Goal: Check status: Check status

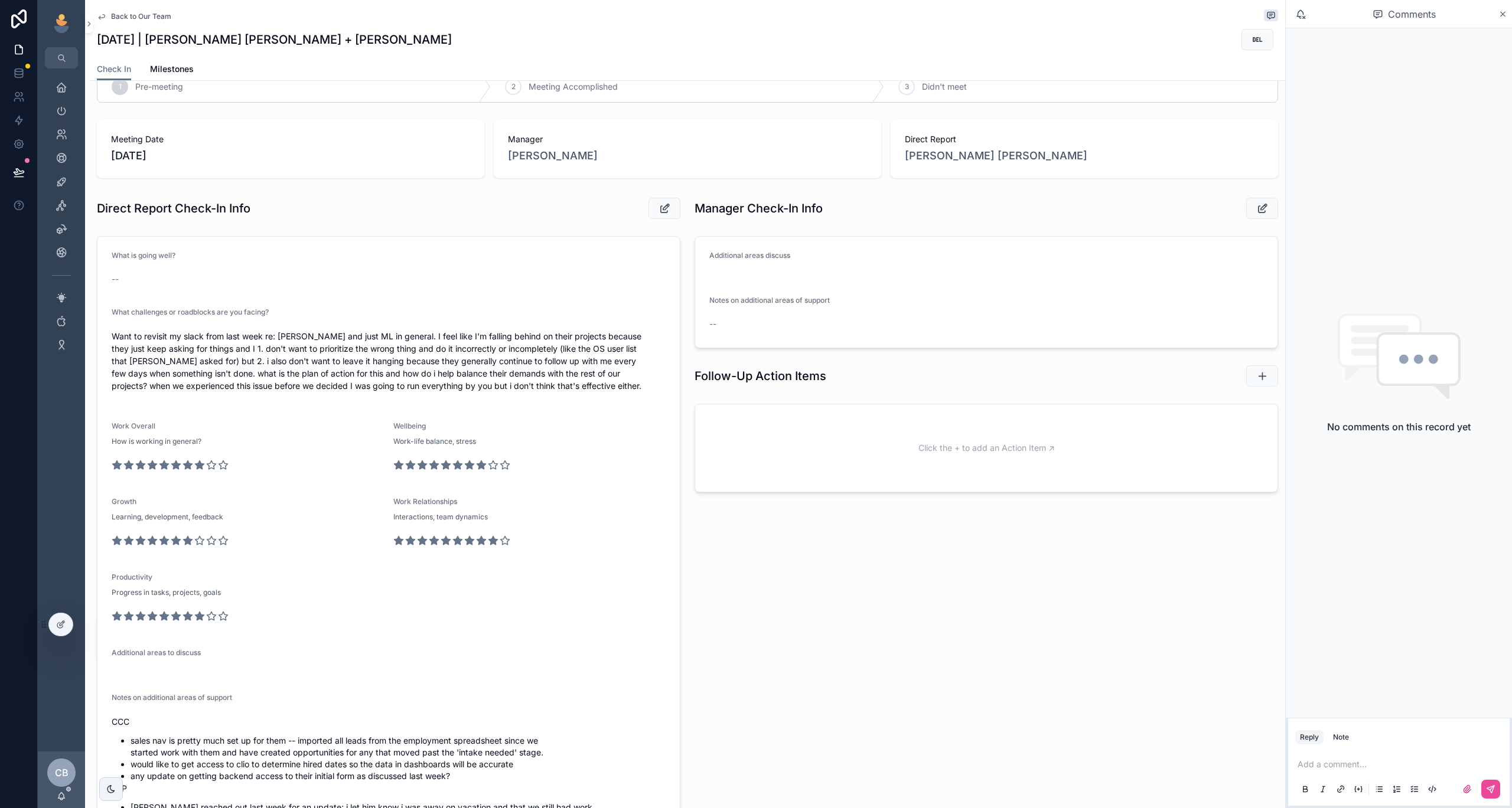
scroll to position [66, 0]
click at [701, 103] on div "2 Meeting Accomplished" at bounding box center [688, 90] width 393 height 30
click at [148, 14] on span "Back to Our Team" at bounding box center [141, 16] width 60 height 9
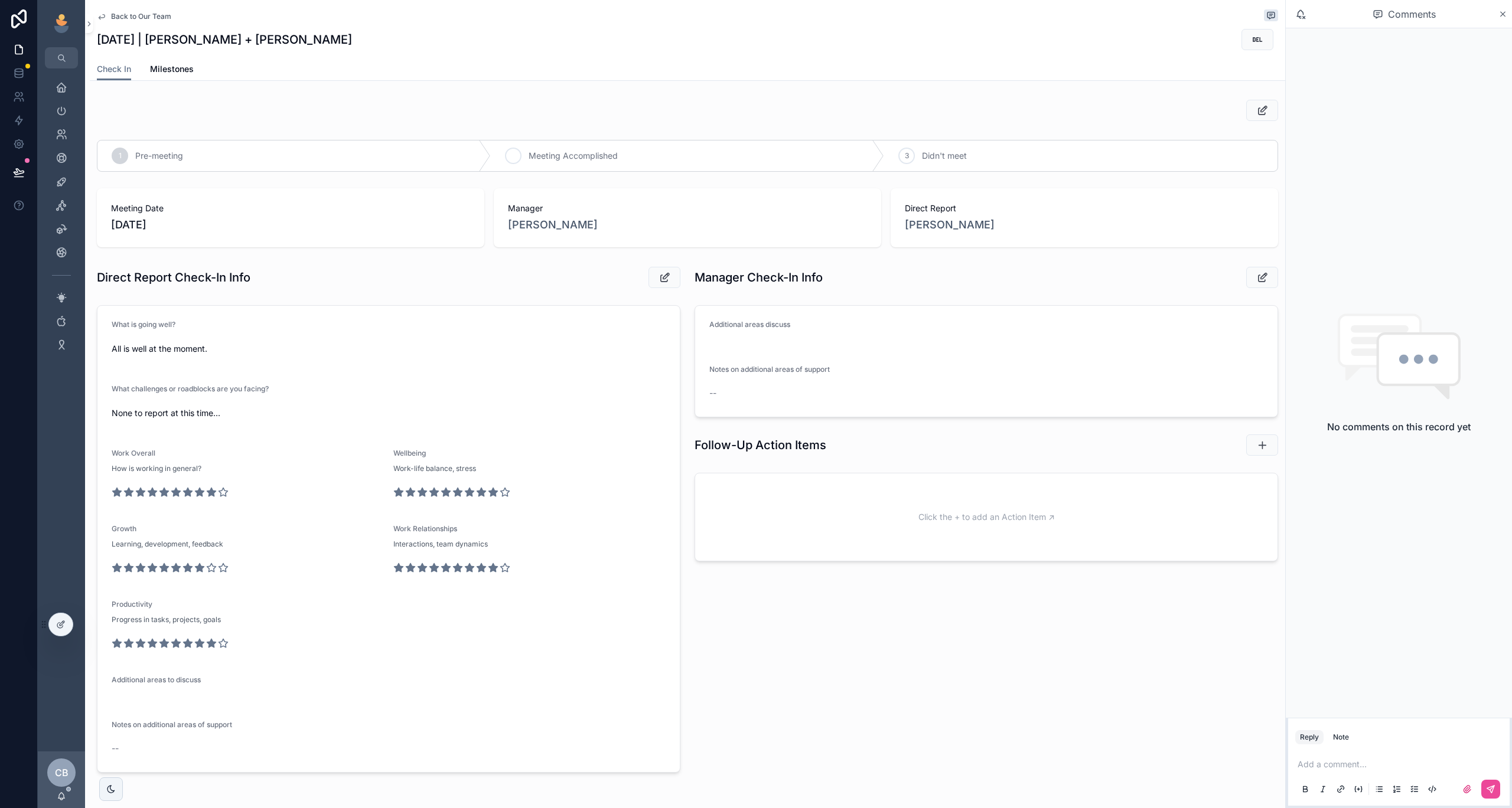
click at [592, 153] on span "Meeting Accomplished" at bounding box center [573, 156] width 89 height 11
click at [144, 21] on span "Back to Our Team" at bounding box center [141, 16] width 60 height 9
